Goal: Information Seeking & Learning: Learn about a topic

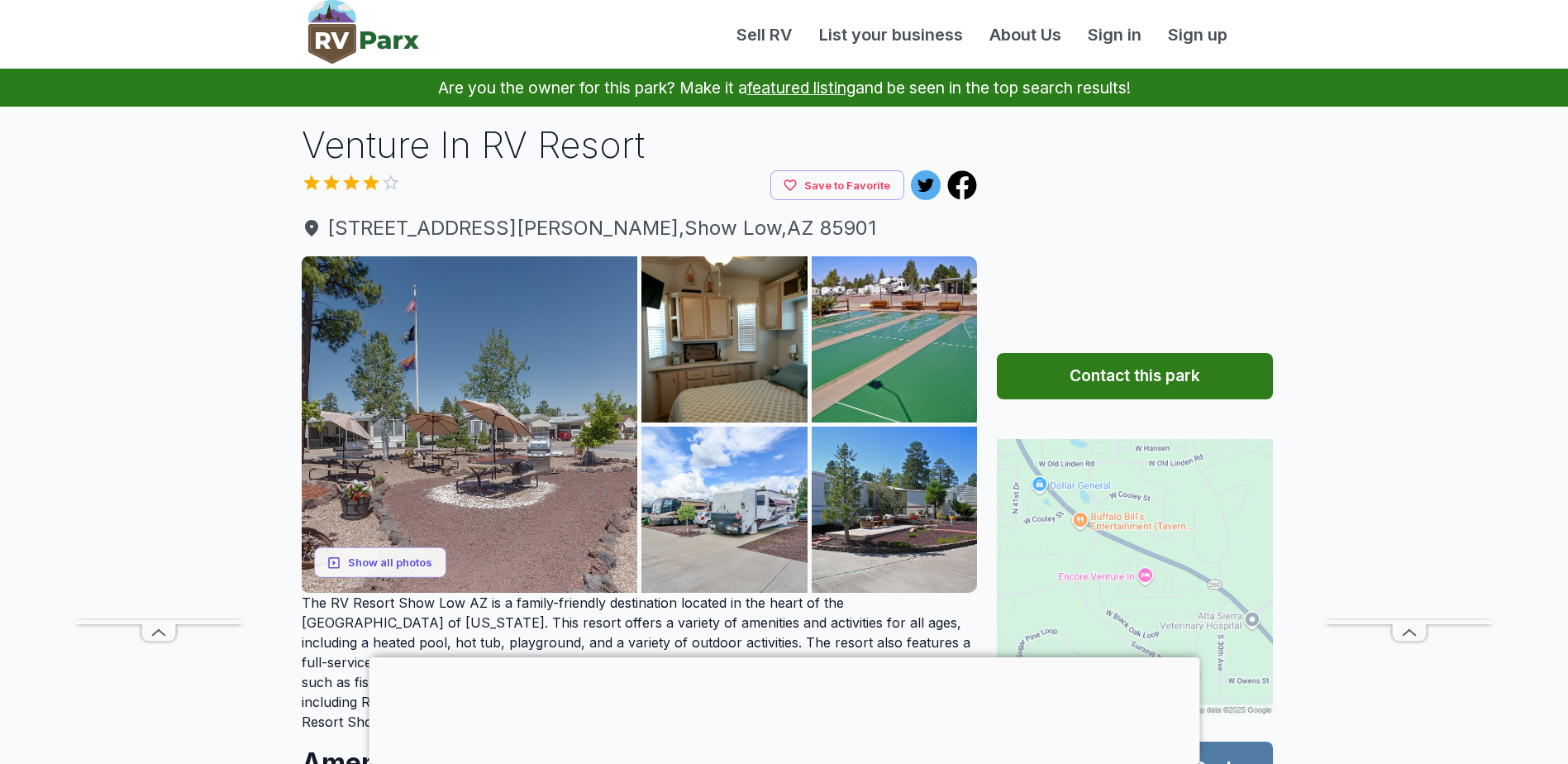
click at [1084, 536] on img at bounding box center [1135, 577] width 276 height 276
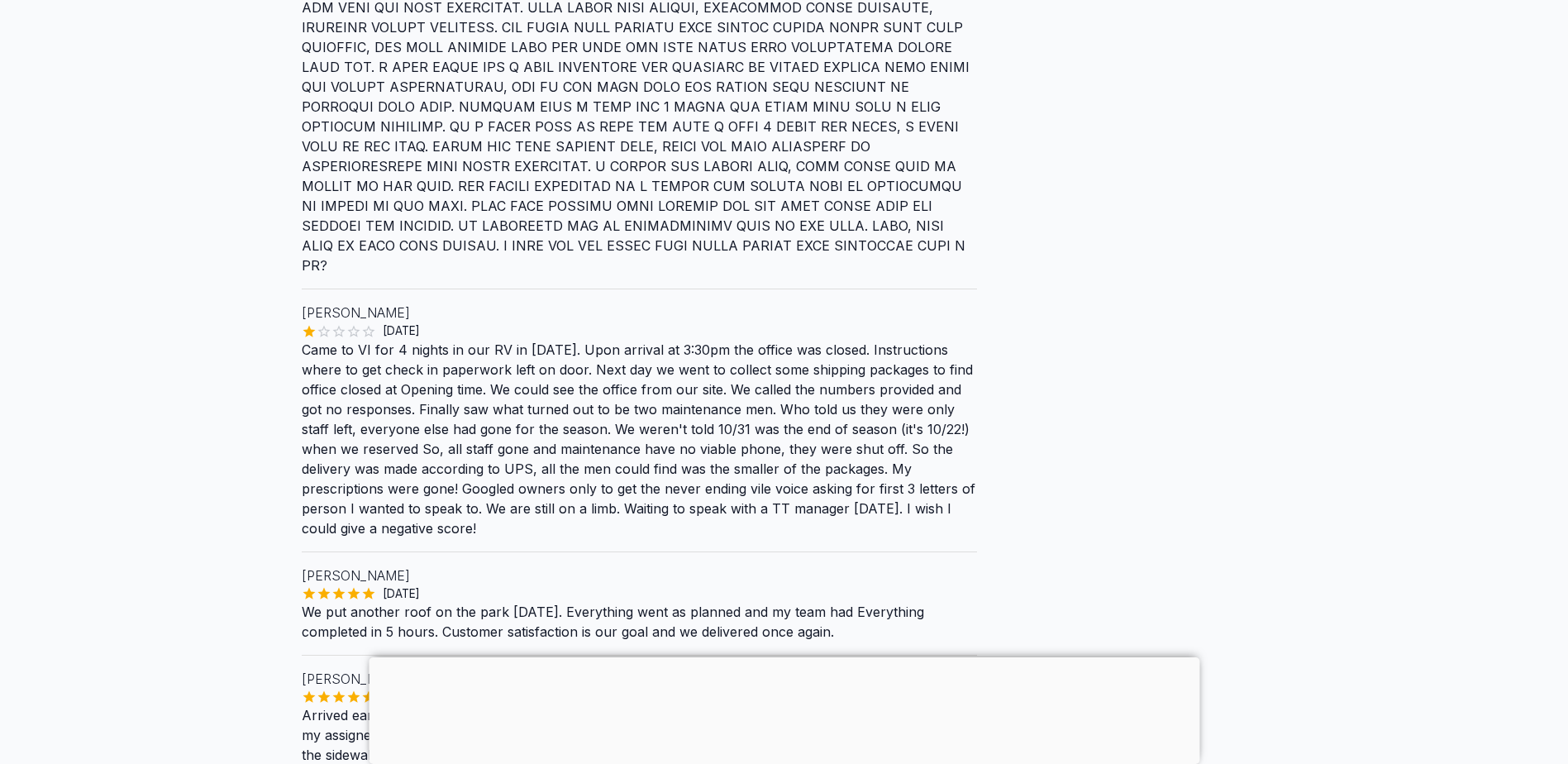
scroll to position [2065, 0]
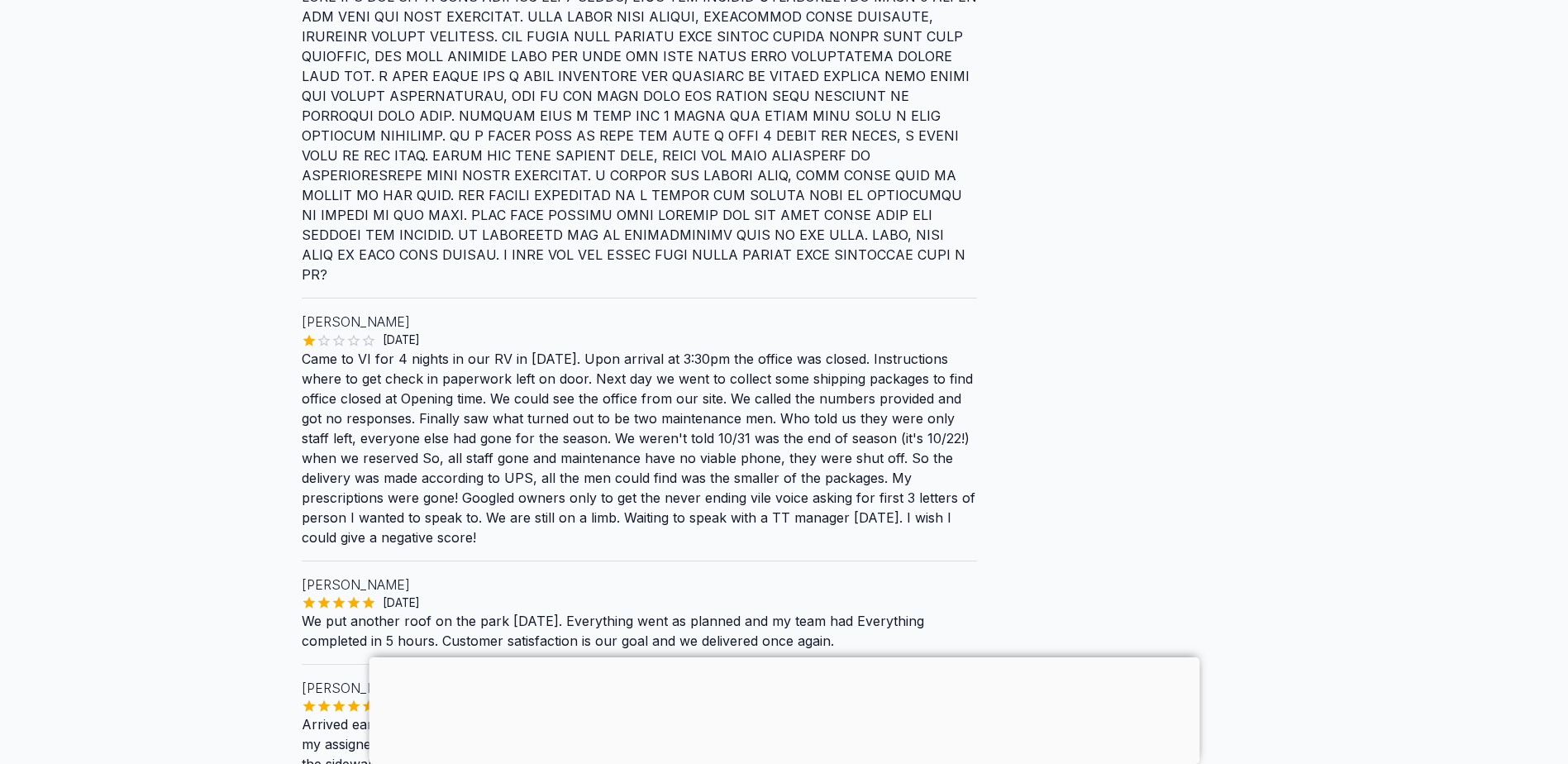
drag, startPoint x: 1546, startPoint y: 394, endPoint x: 1512, endPoint y: 220, distance: 177.3
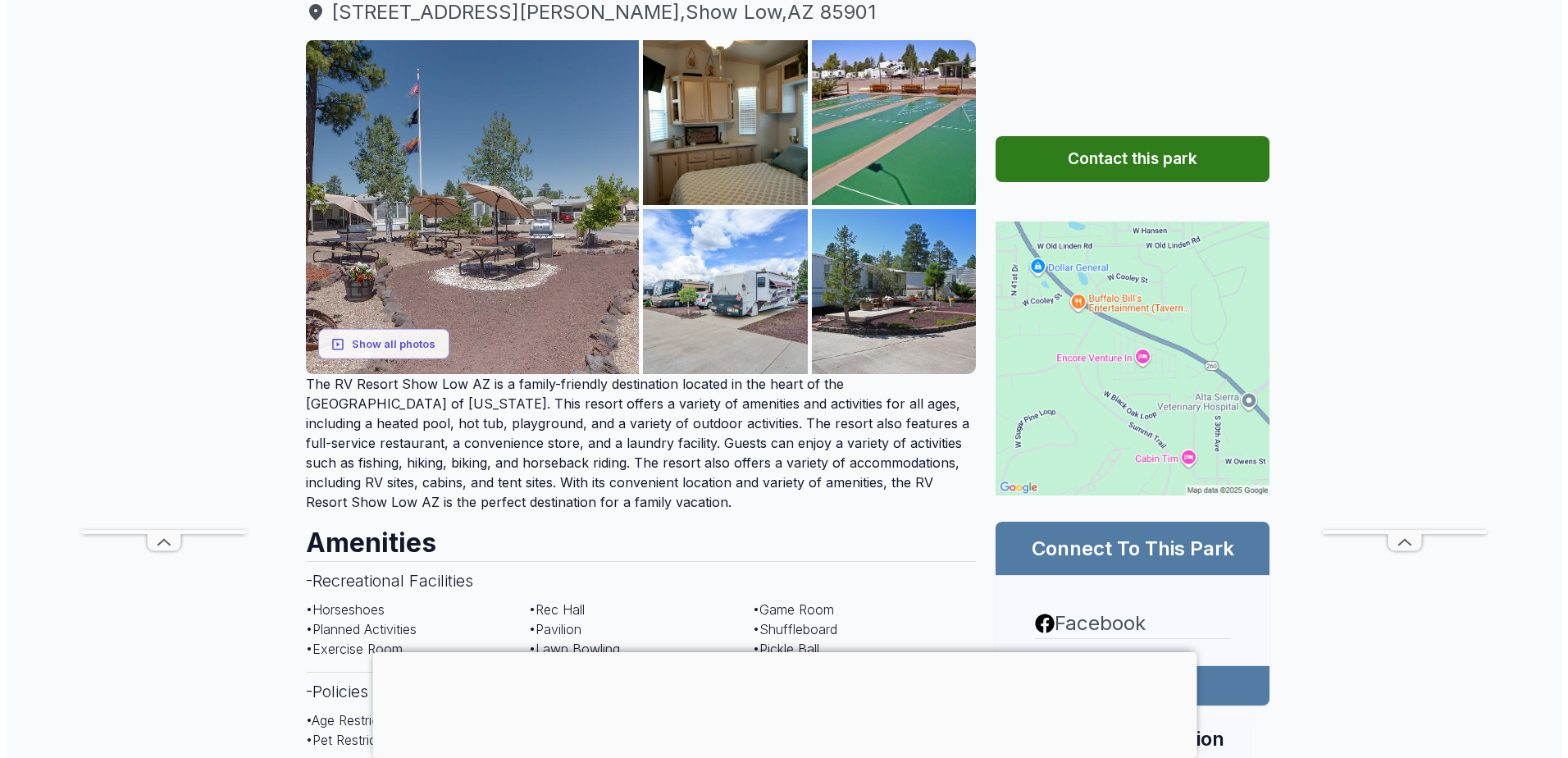
scroll to position [191, 0]
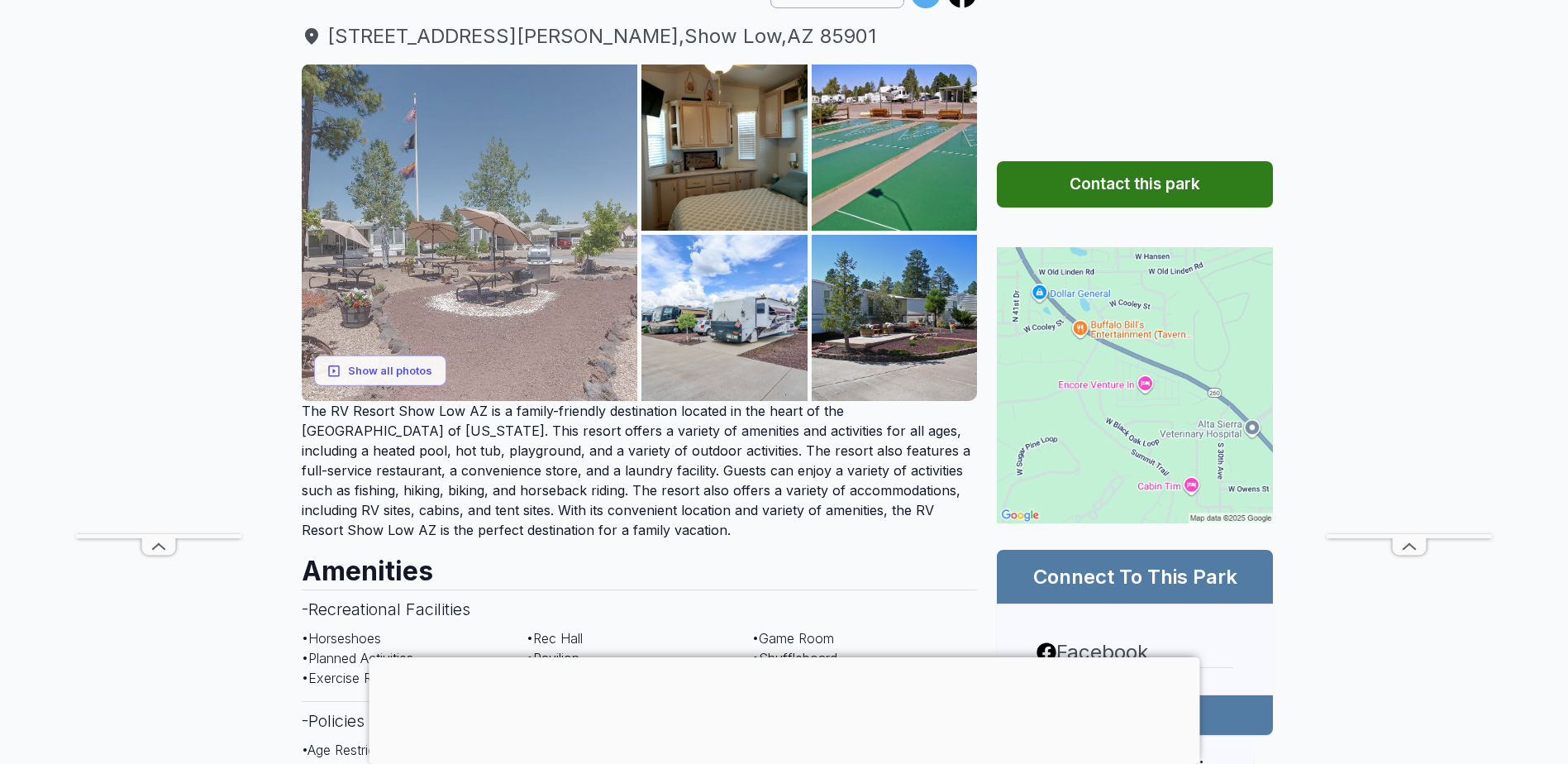
click at [565, 245] on img at bounding box center [470, 233] width 337 height 337
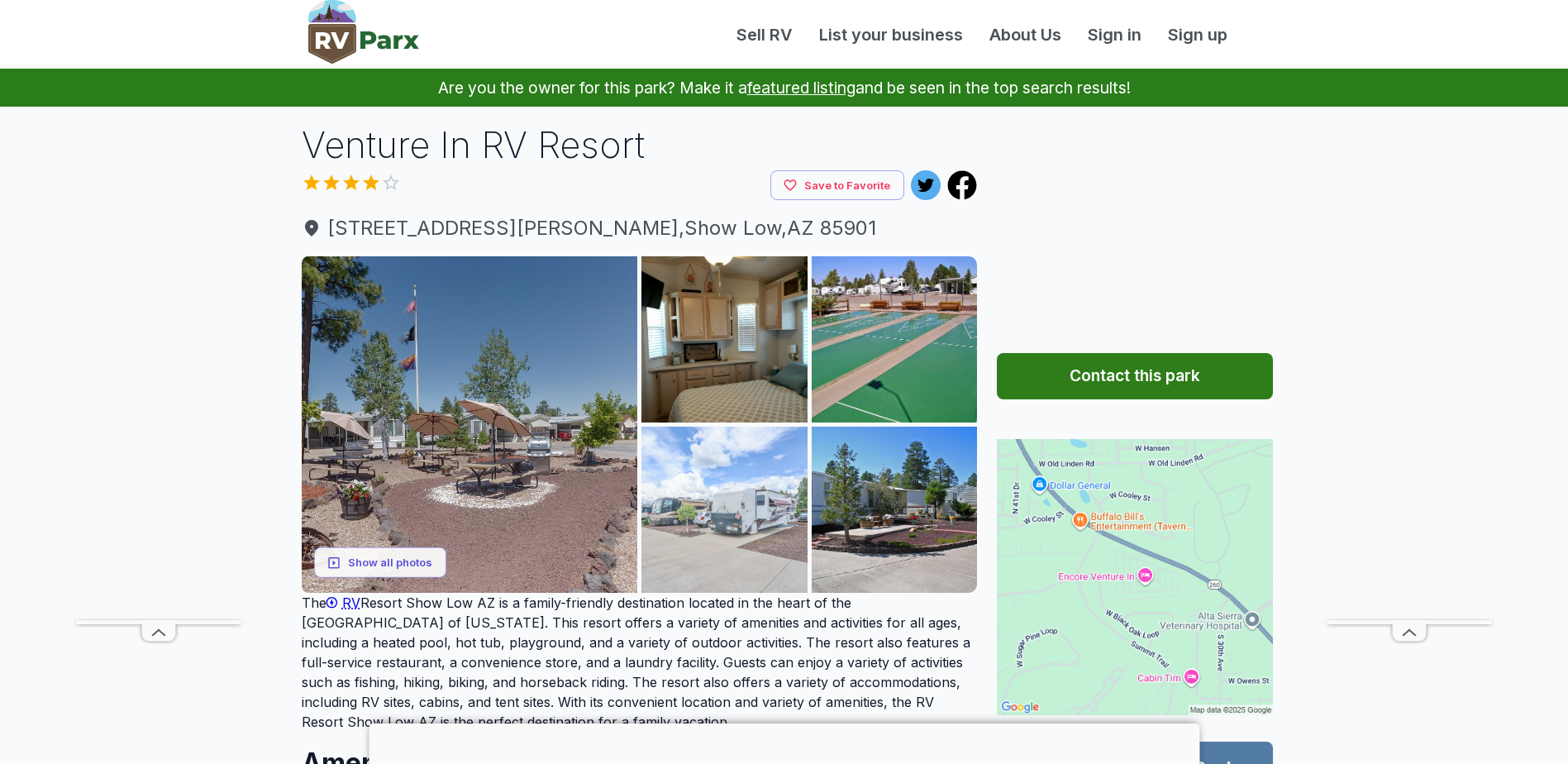
click at [735, 523] on img at bounding box center [724, 509] width 167 height 167
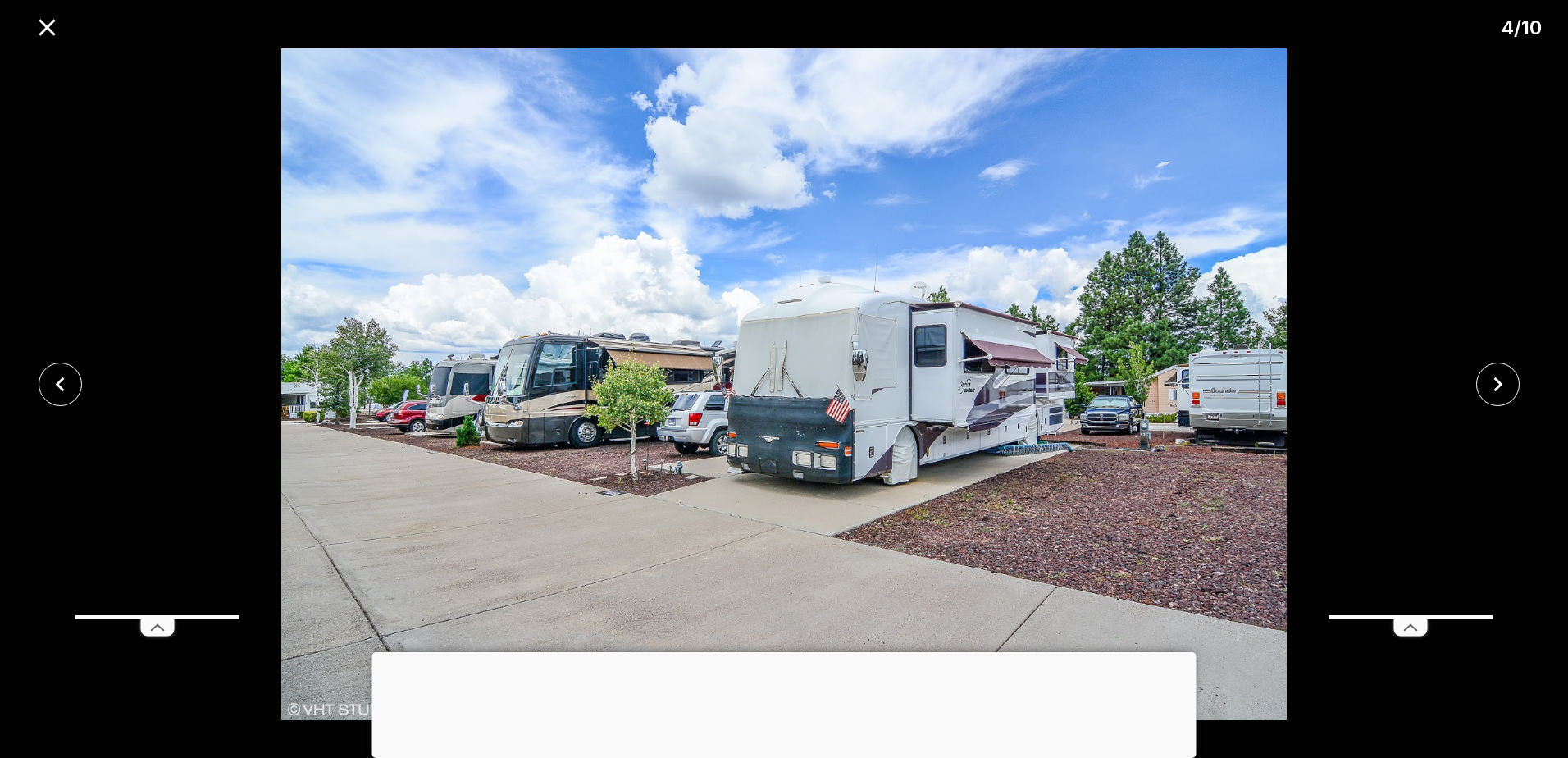
click at [1160, 422] on img at bounding box center [784, 384] width 1307 height 672
click at [1509, 380] on icon "close" at bounding box center [1498, 384] width 28 height 28
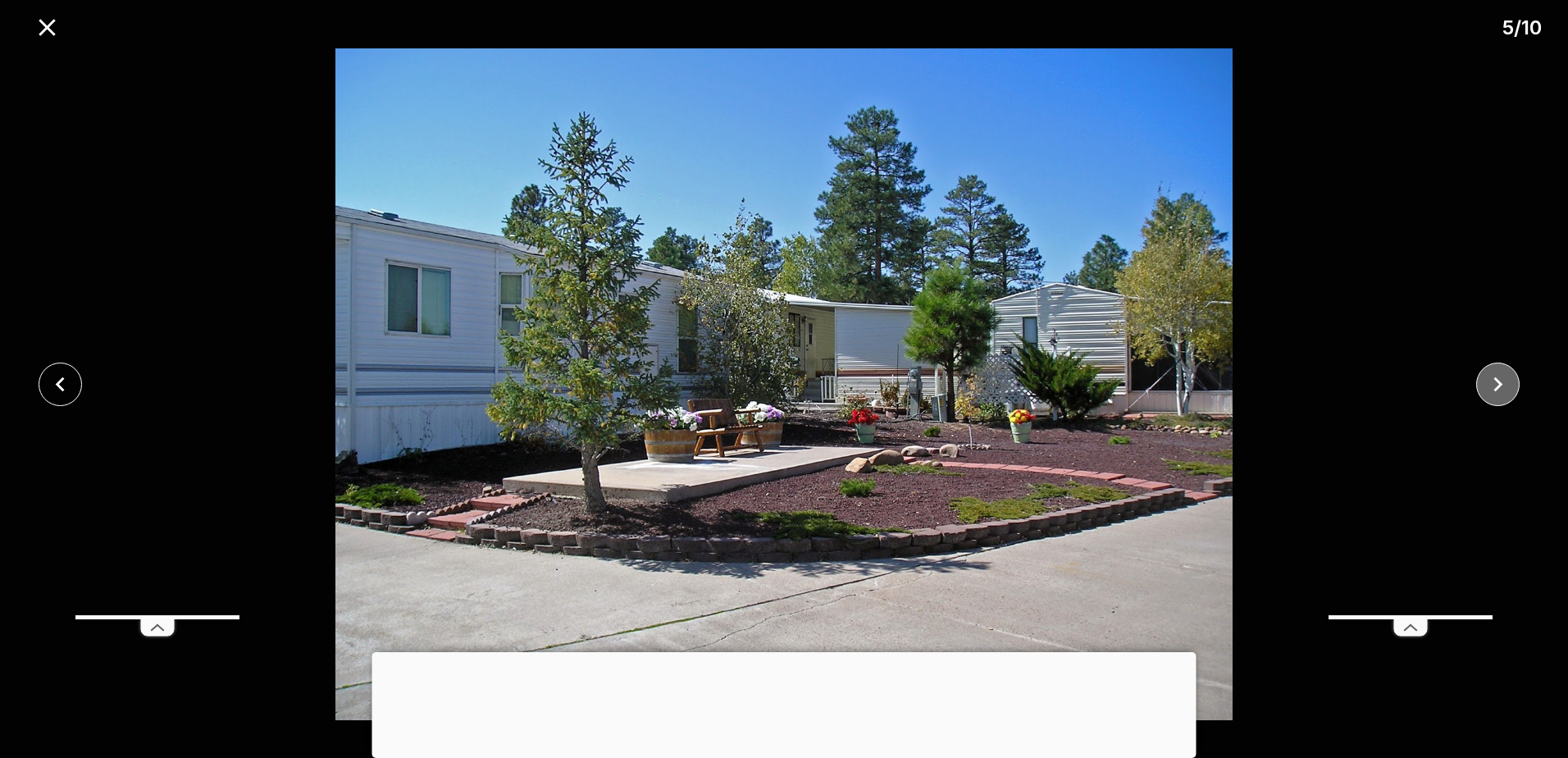
click at [1509, 380] on icon "close" at bounding box center [1498, 384] width 28 height 28
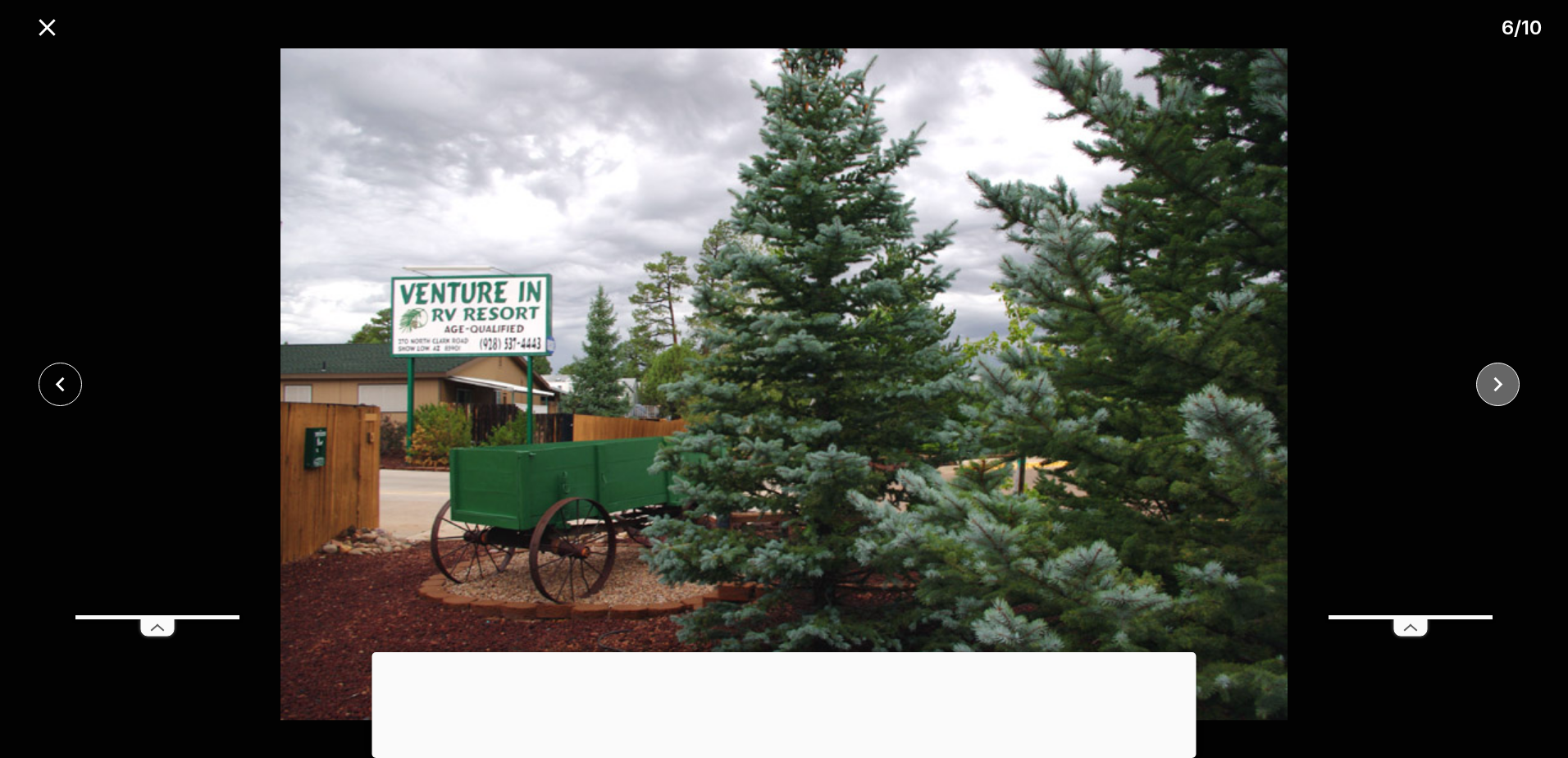
click at [1509, 380] on icon "close" at bounding box center [1498, 384] width 28 height 28
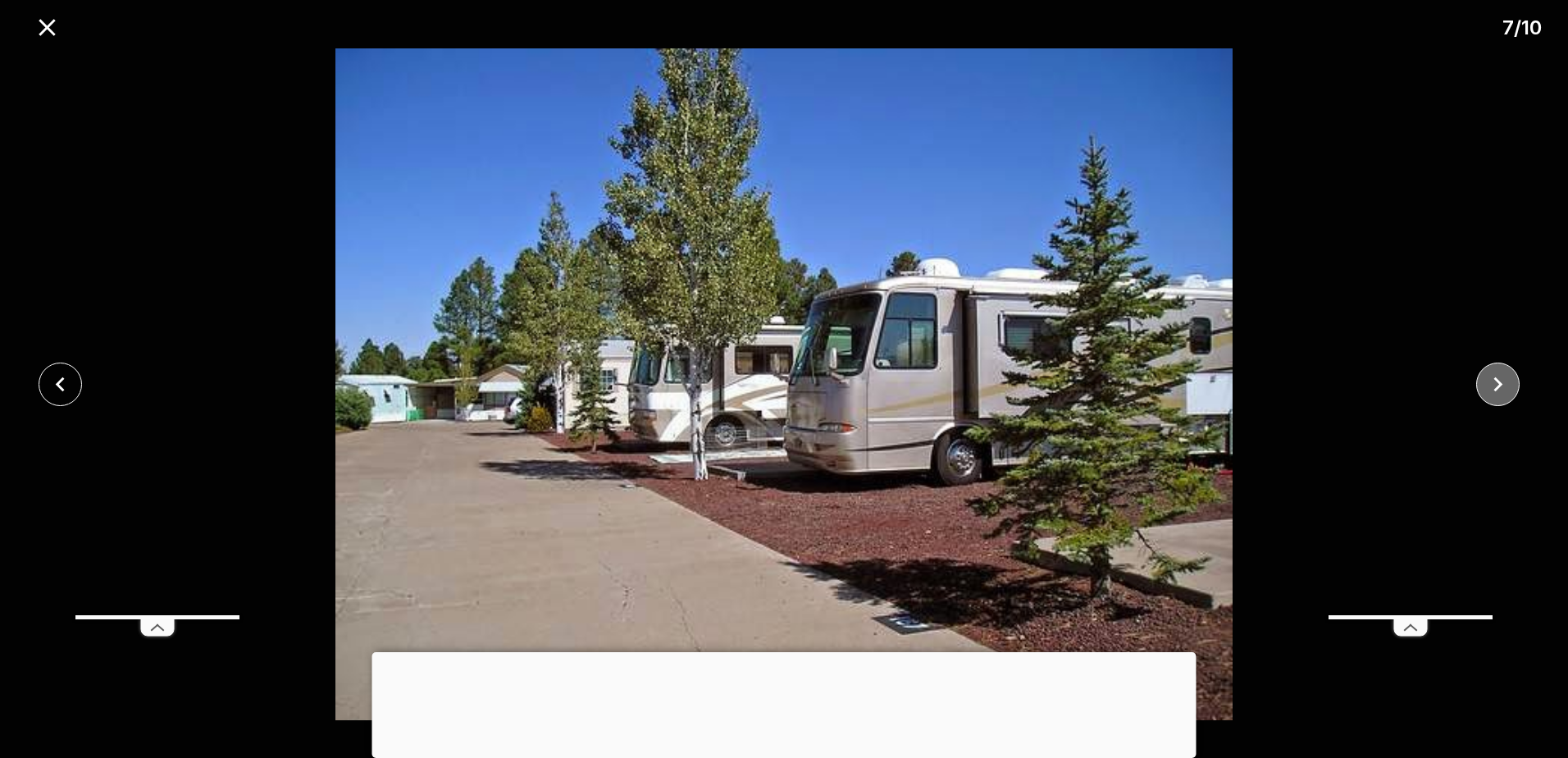
click at [1509, 380] on icon "close" at bounding box center [1498, 384] width 28 height 28
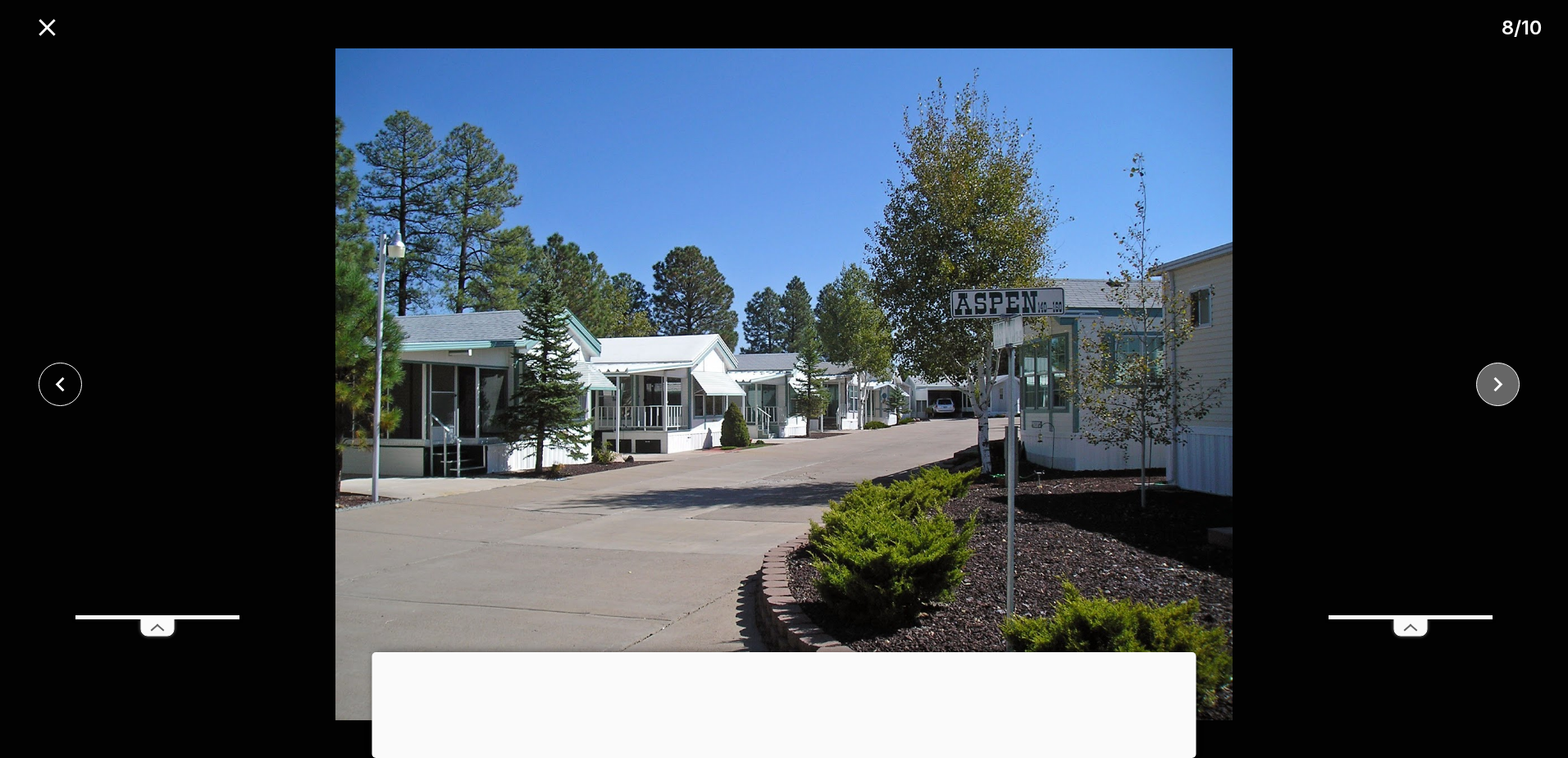
click at [1494, 390] on icon "close" at bounding box center [1498, 385] width 9 height 15
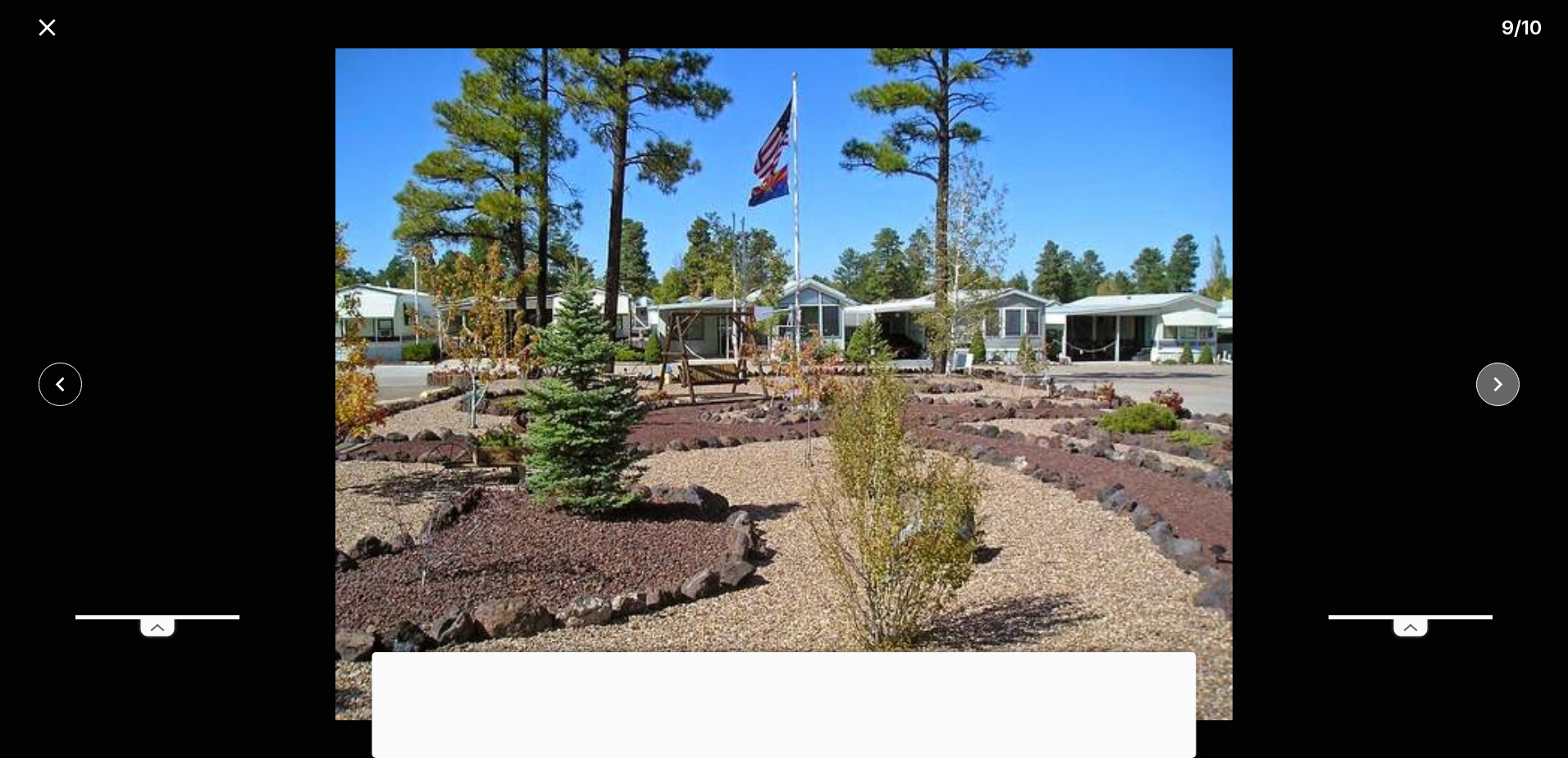
click at [1494, 390] on icon "close" at bounding box center [1498, 385] width 9 height 15
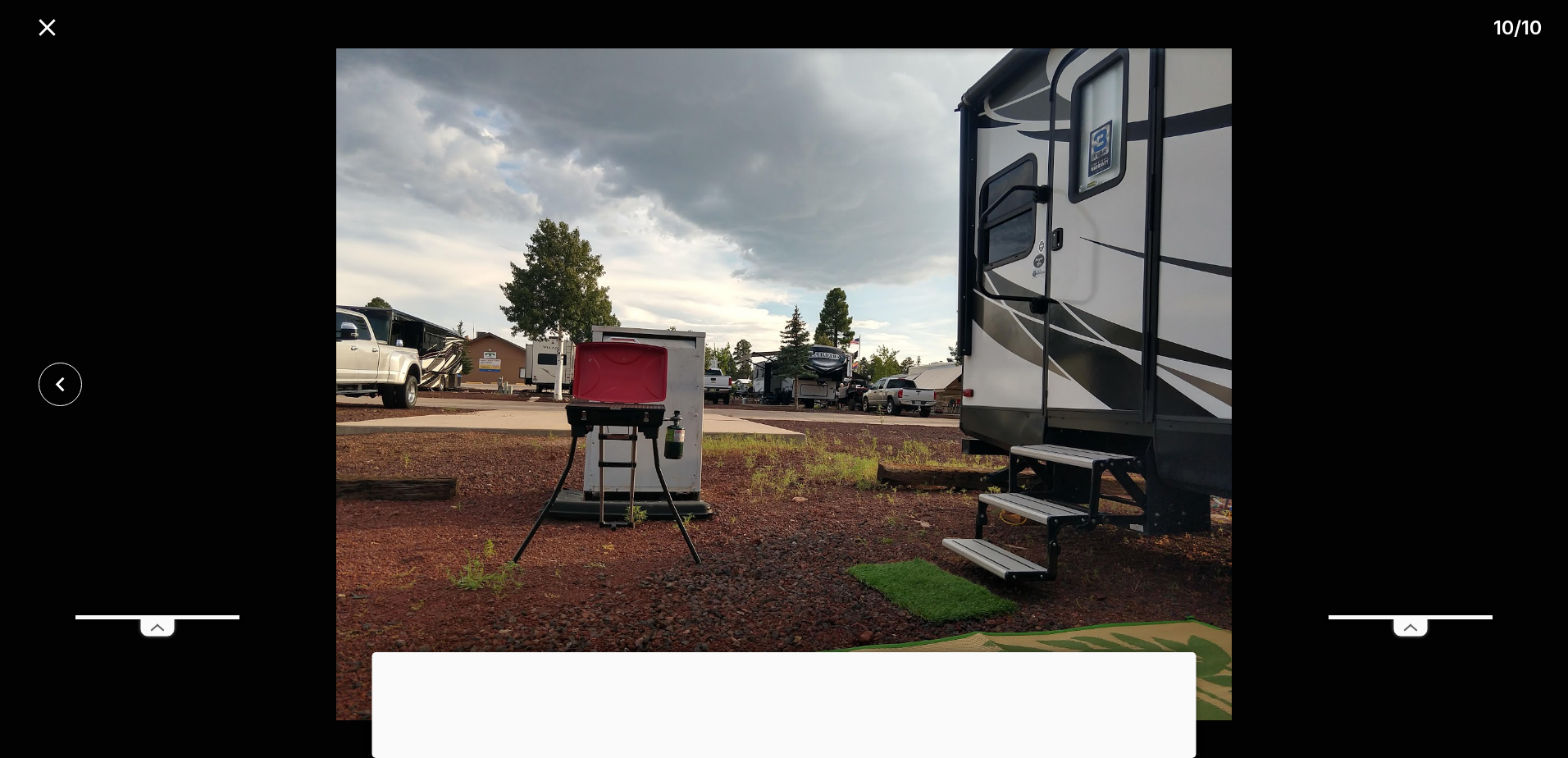
click at [1494, 390] on div at bounding box center [784, 384] width 1568 height 672
click at [1496, 394] on div at bounding box center [784, 384] width 1568 height 672
